Goal: Manage account settings

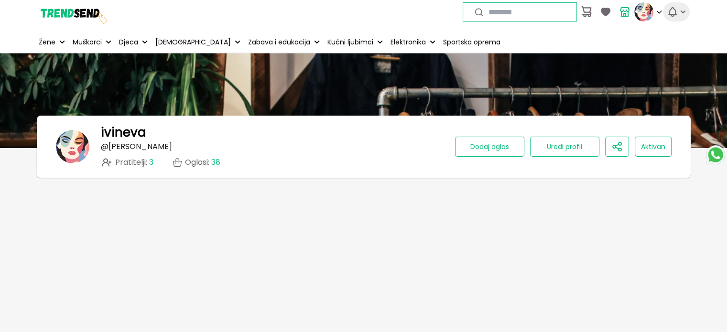
click at [673, 10] on icon "button" at bounding box center [672, 11] width 11 height 11
